Goal: Task Accomplishment & Management: Use online tool/utility

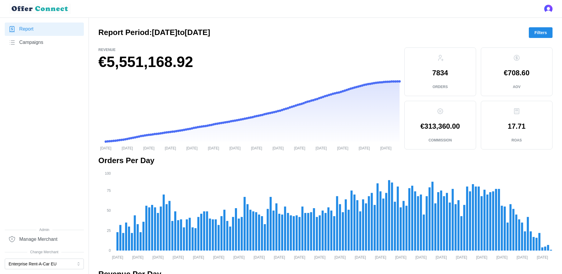
click at [540, 33] on span "Filters" at bounding box center [541, 33] width 12 height 10
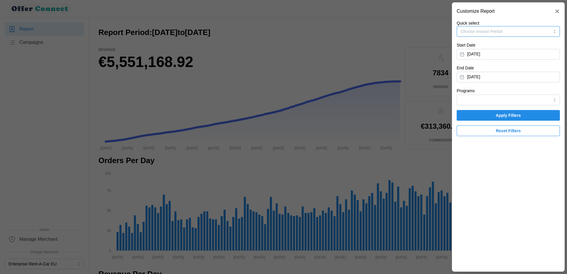
click at [495, 35] on button "Choose Invoice Period" at bounding box center [508, 31] width 103 height 11
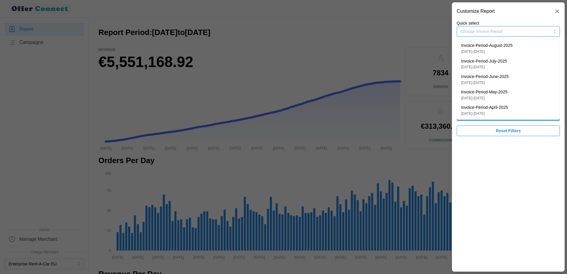
click at [509, 65] on div "Invoice-Period-July-2025 [DATE] - [DATE]" at bounding box center [508, 64] width 94 height 12
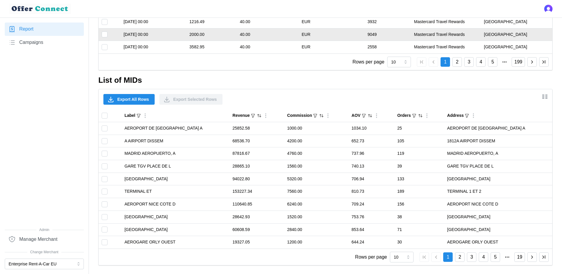
scroll to position [503, 0]
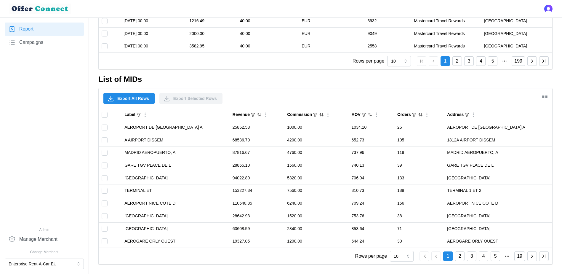
click at [137, 100] on span "Export All Rows" at bounding box center [133, 98] width 32 height 10
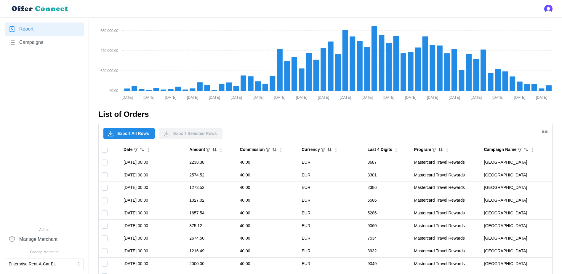
scroll to position [296, 0]
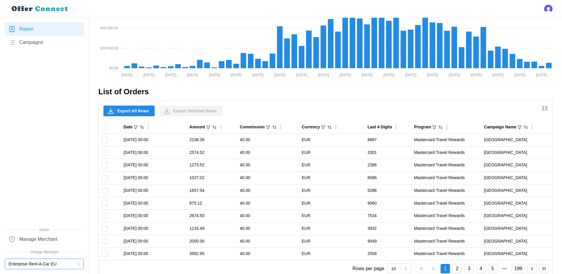
click at [67, 262] on button "Enterprise Rent-A-Car EU" at bounding box center [44, 264] width 79 height 11
click at [58, 240] on div "Enterprise Rent-A-Car UK" at bounding box center [44, 240] width 70 height 7
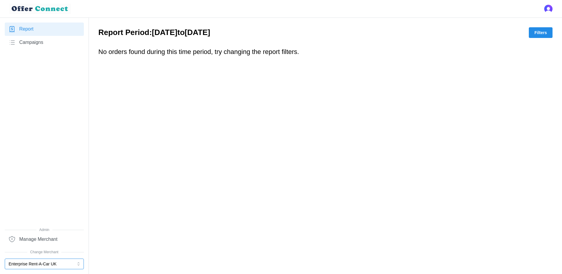
scroll to position [0, 0]
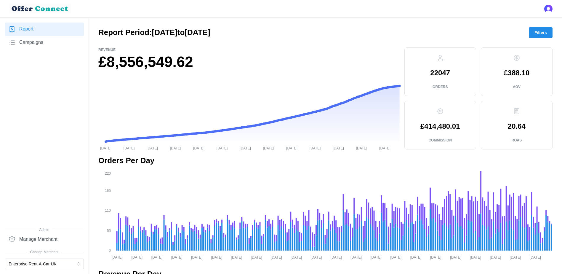
click at [545, 33] on span "Filters" at bounding box center [541, 33] width 12 height 10
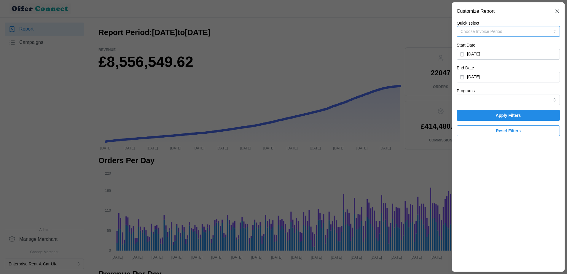
click at [498, 32] on span "Choose Invoice Period" at bounding box center [481, 31] width 42 height 5
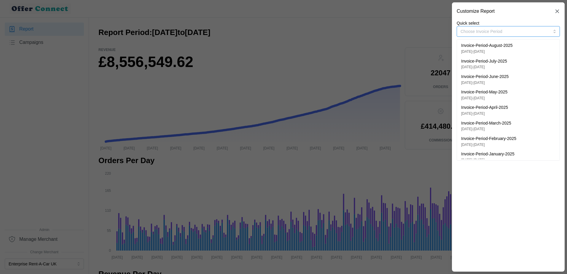
click at [509, 46] on p "Invoice-Period-August-2025" at bounding box center [487, 45] width 52 height 7
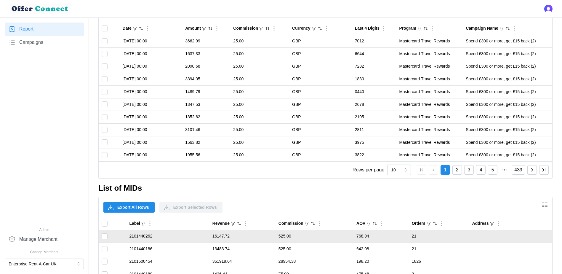
scroll to position [474, 0]
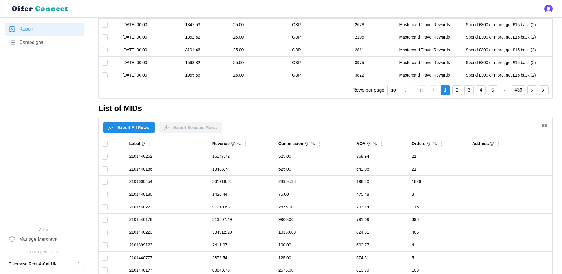
click at [125, 128] on span "Export All Rows" at bounding box center [133, 127] width 32 height 10
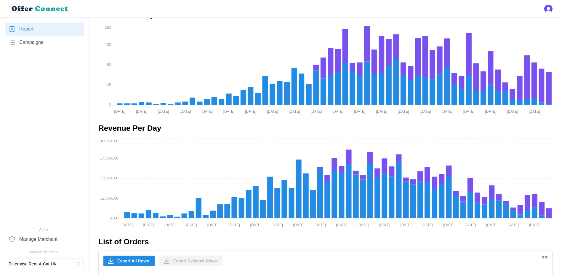
scroll to position [0, 0]
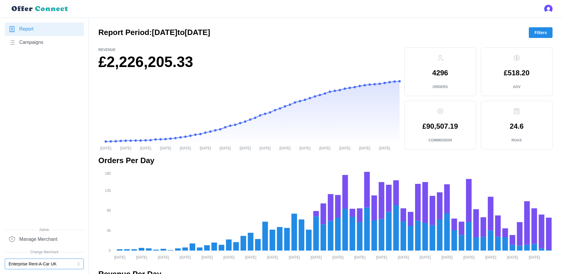
click at [55, 266] on button "Enterprise Rent-A-Car UK" at bounding box center [44, 264] width 79 height 11
click at [56, 250] on p "Enterprise Rent-A-Car EU" at bounding box center [33, 249] width 48 height 7
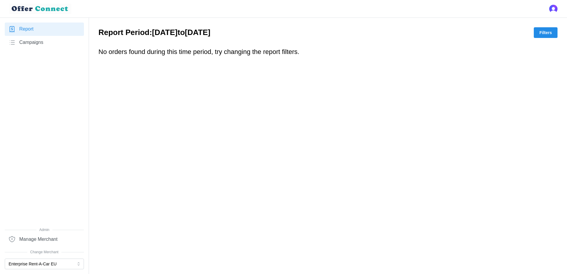
click at [545, 31] on span "Filters" at bounding box center [545, 33] width 12 height 10
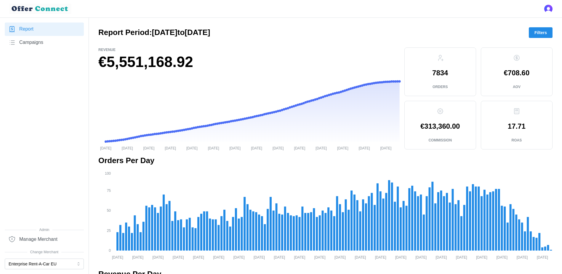
click at [550, 31] on button "Filters" at bounding box center [541, 32] width 24 height 11
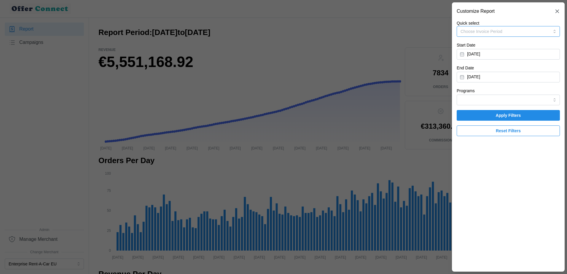
click at [503, 27] on button "Choose Invoice Period" at bounding box center [508, 31] width 103 height 11
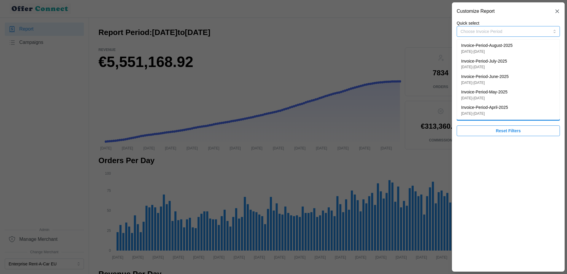
click at [497, 63] on p "Invoice-Period-July-2025" at bounding box center [484, 61] width 46 height 7
